Goal: Task Accomplishment & Management: Use online tool/utility

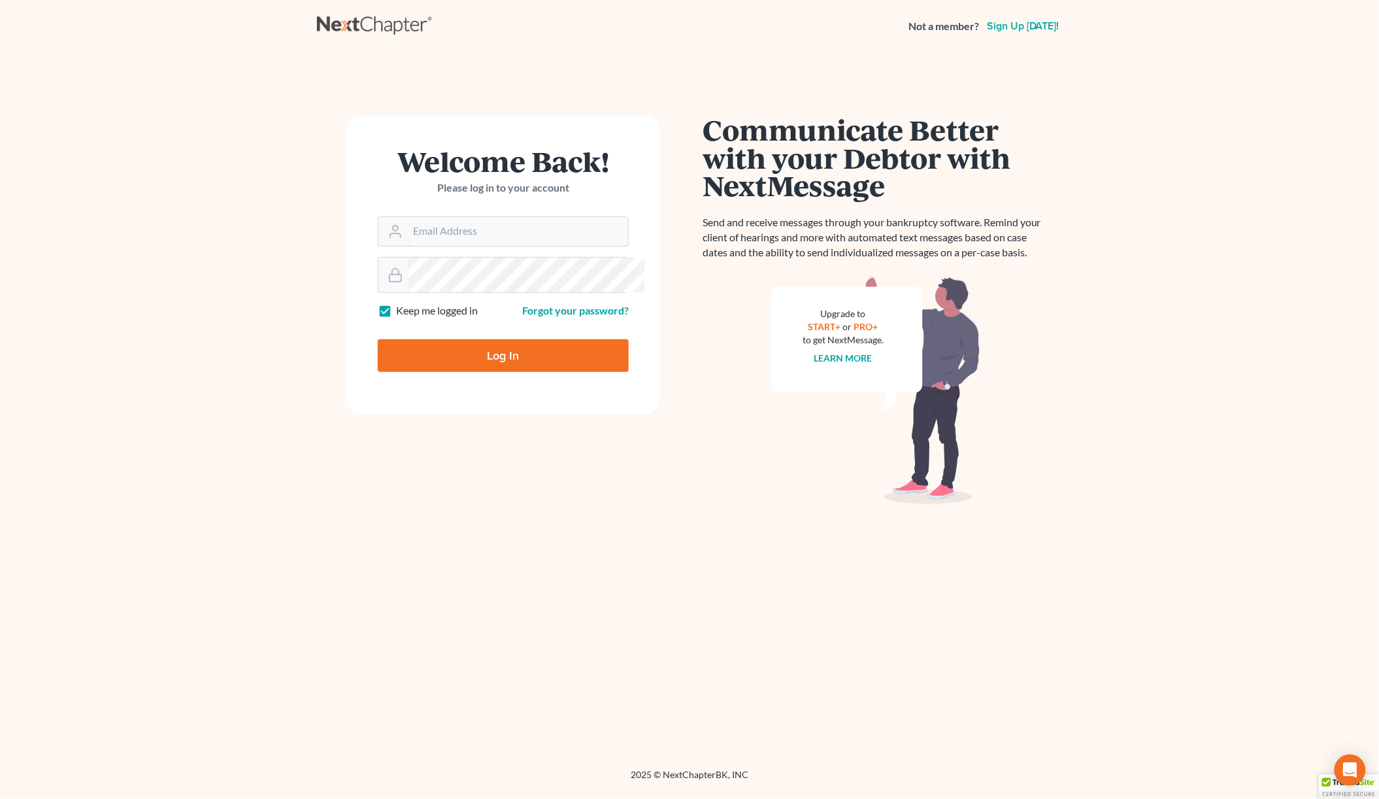
type input "[EMAIL_ADDRESS][DOMAIN_NAME]"
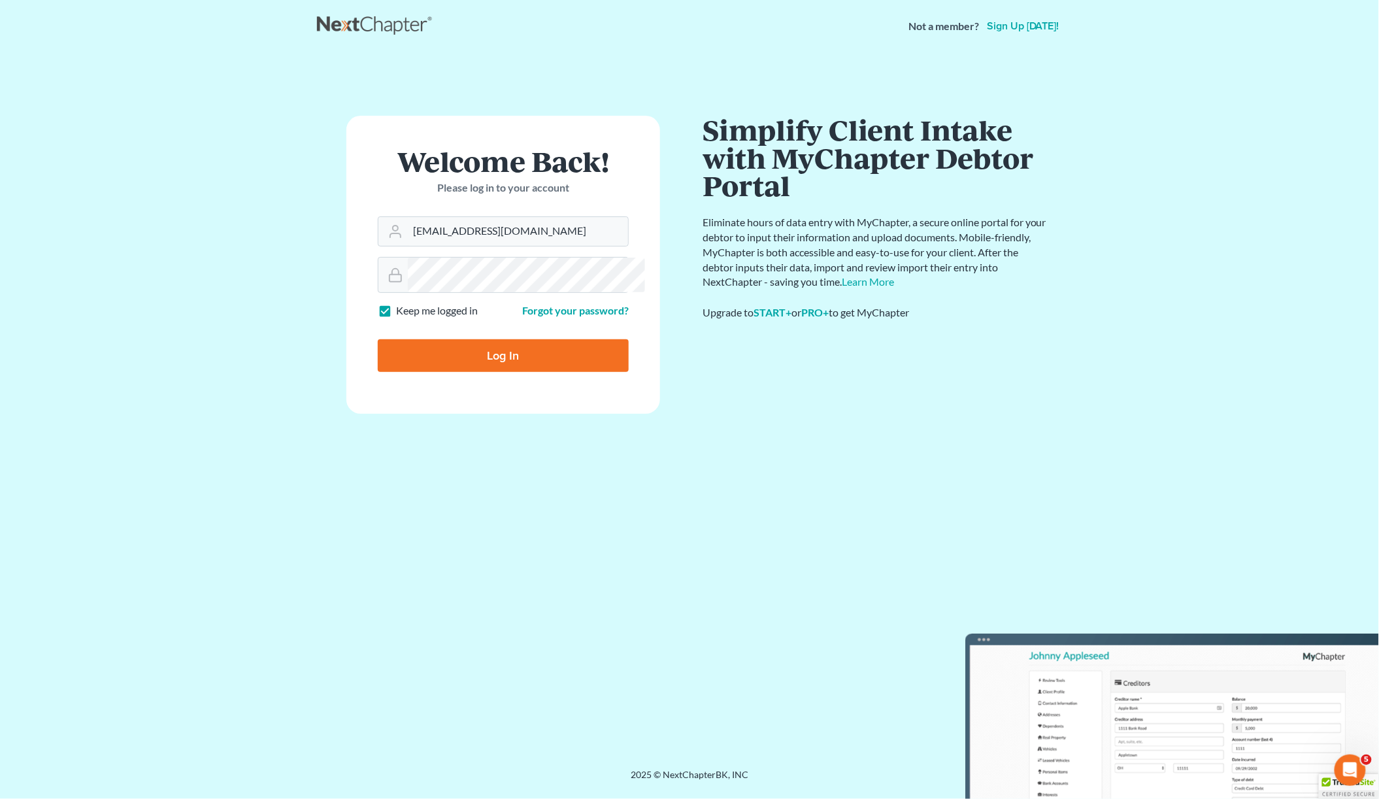
click at [455, 372] on input "Log In" at bounding box center [503, 355] width 251 height 33
type input "Thinking..."
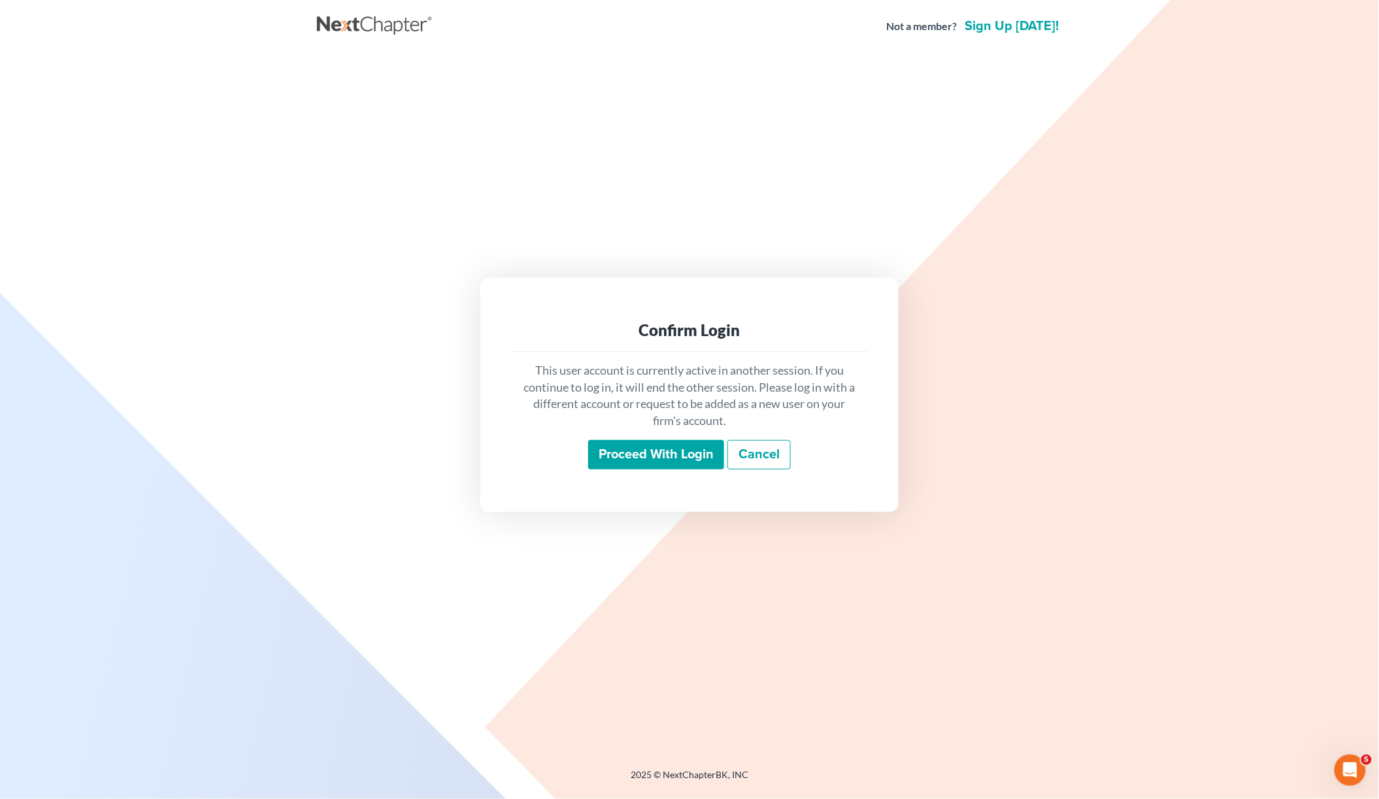
click at [594, 463] on input "Proceed with login" at bounding box center [656, 455] width 136 height 30
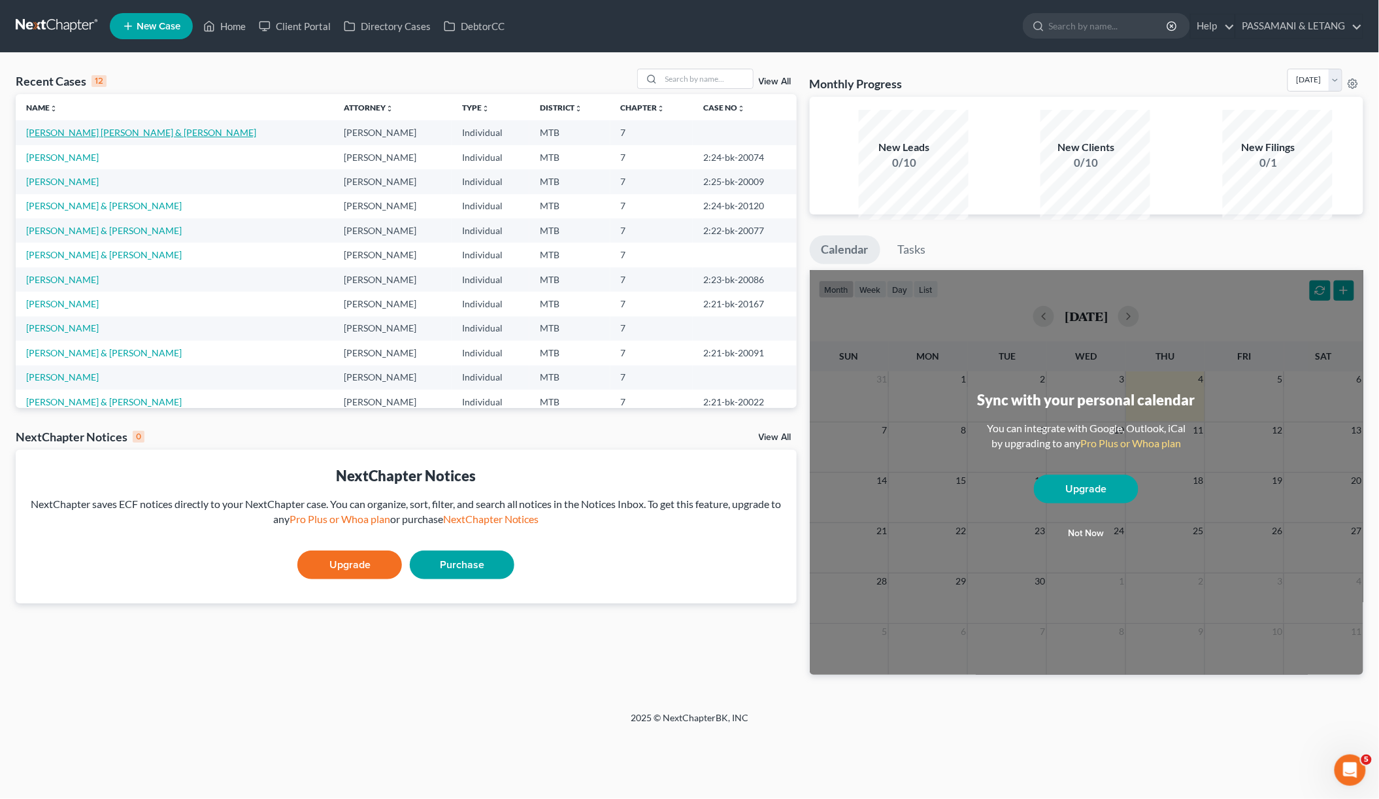
click at [158, 138] on link "KLEIN III, JOHN & KLEIN, KRISTIE" at bounding box center [141, 132] width 230 height 11
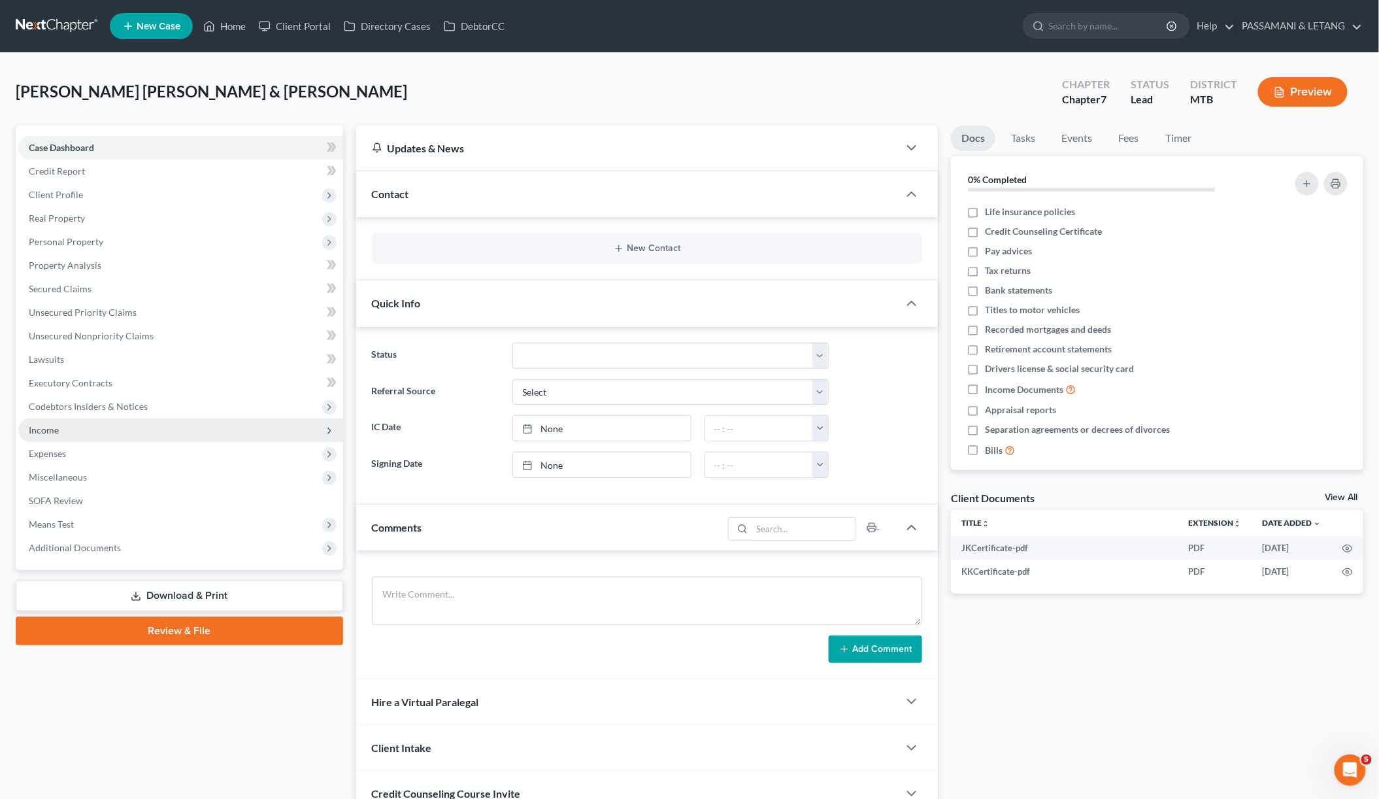
click at [50, 435] on span "Income" at bounding box center [44, 429] width 30 height 11
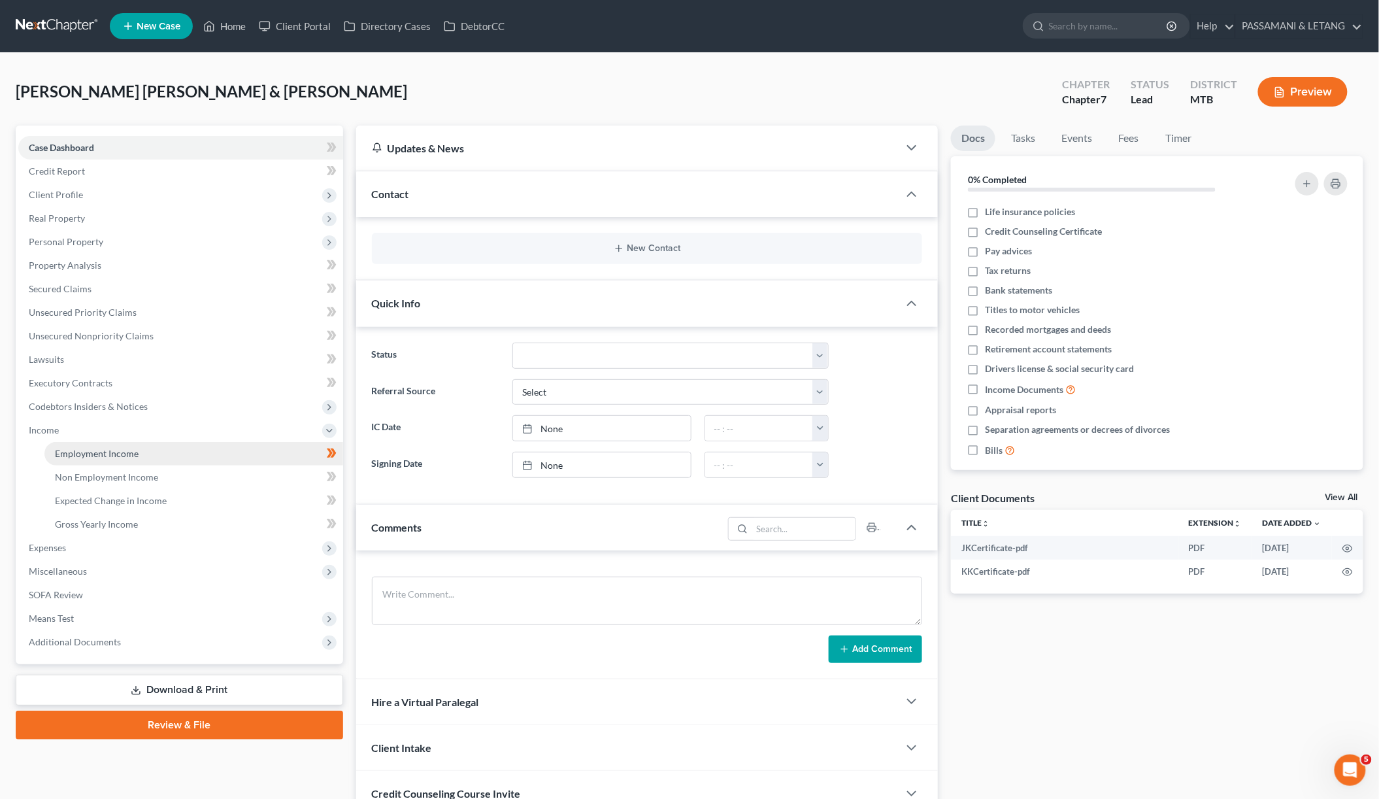
click at [171, 465] on link "Employment Income" at bounding box center [193, 454] width 299 height 24
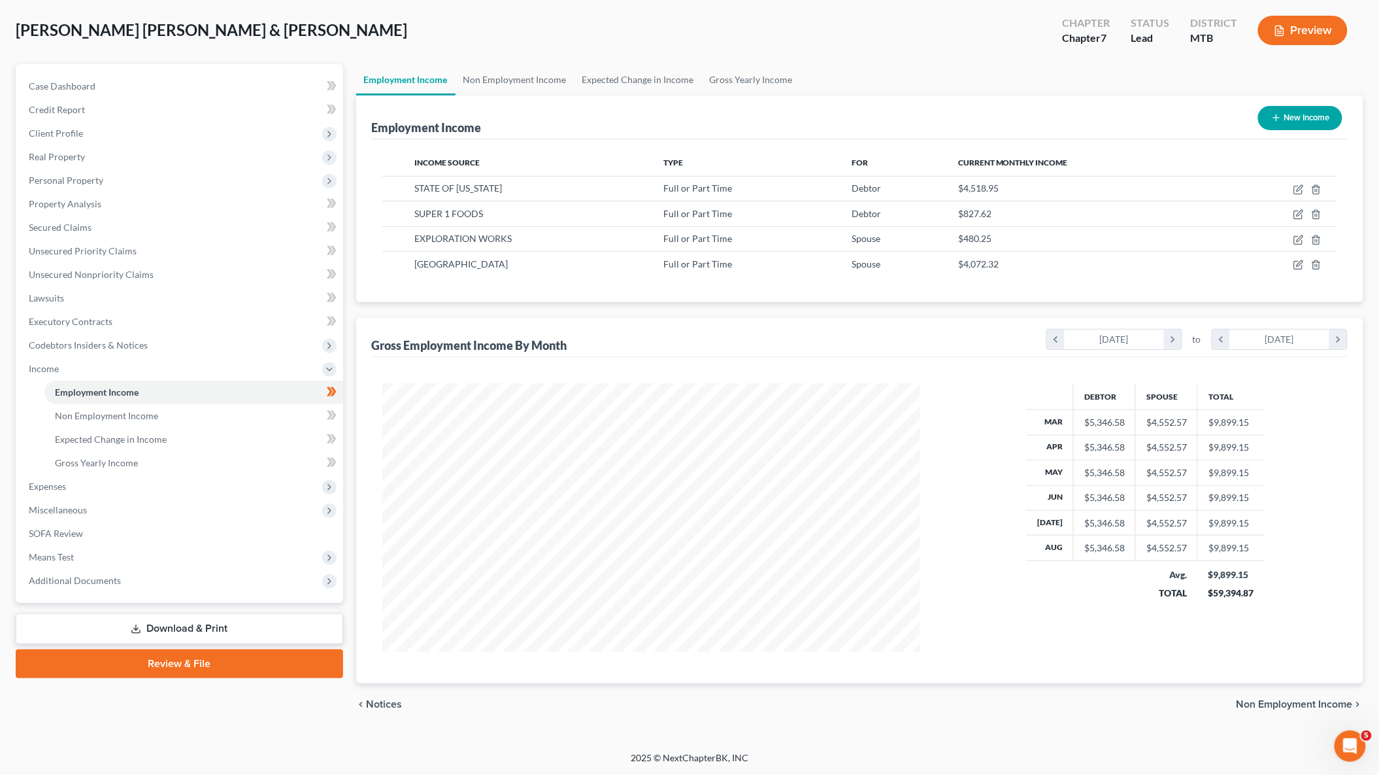
scroll to position [109, 0]
